Goal: Navigation & Orientation: Find specific page/section

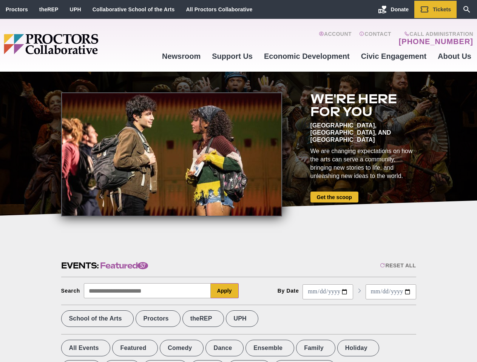
click at [238, 181] on div at bounding box center [171, 154] width 221 height 124
click at [397, 266] on div "Reset All" at bounding box center [398, 266] width 36 height 6
click at [225, 291] on button "Apply" at bounding box center [225, 290] width 28 height 15
